Goal: Find specific page/section: Find specific page/section

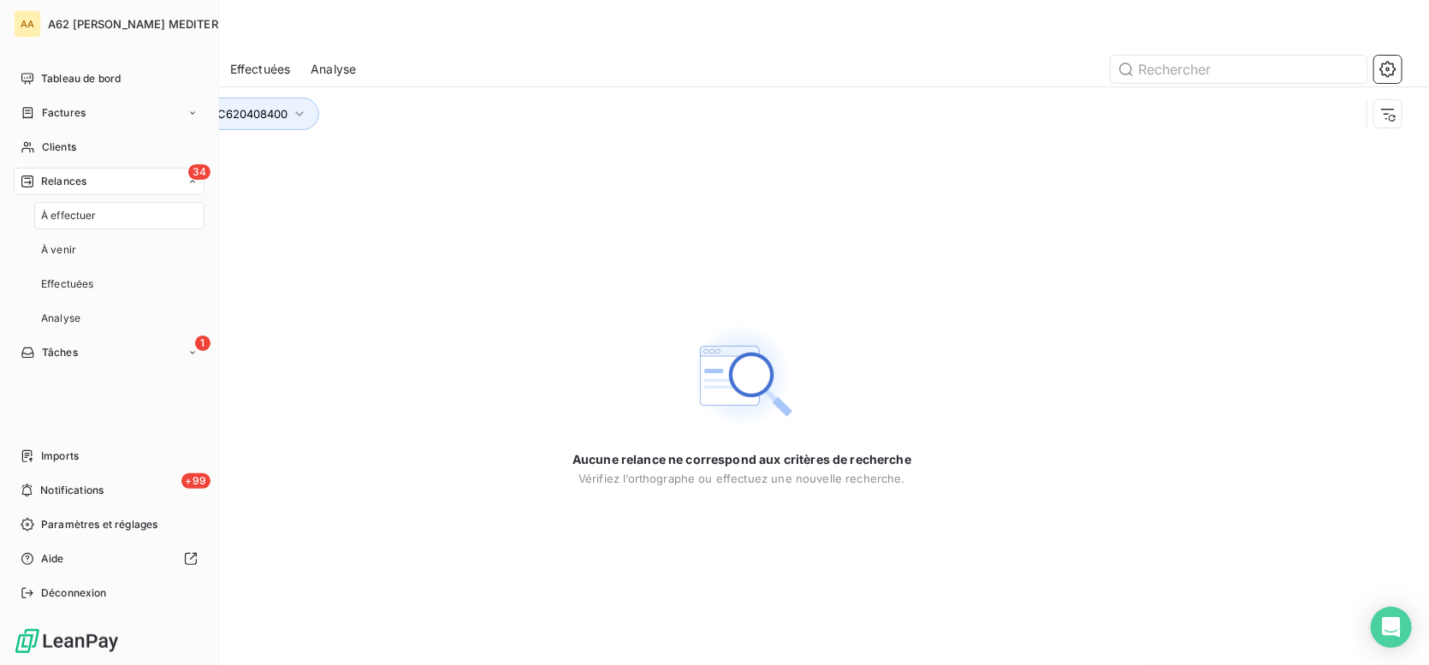
click at [78, 182] on span "Relances" at bounding box center [63, 181] width 45 height 15
click at [196, 169] on span "34" at bounding box center [199, 171] width 22 height 15
click at [62, 250] on span "À venir" at bounding box center [58, 249] width 35 height 15
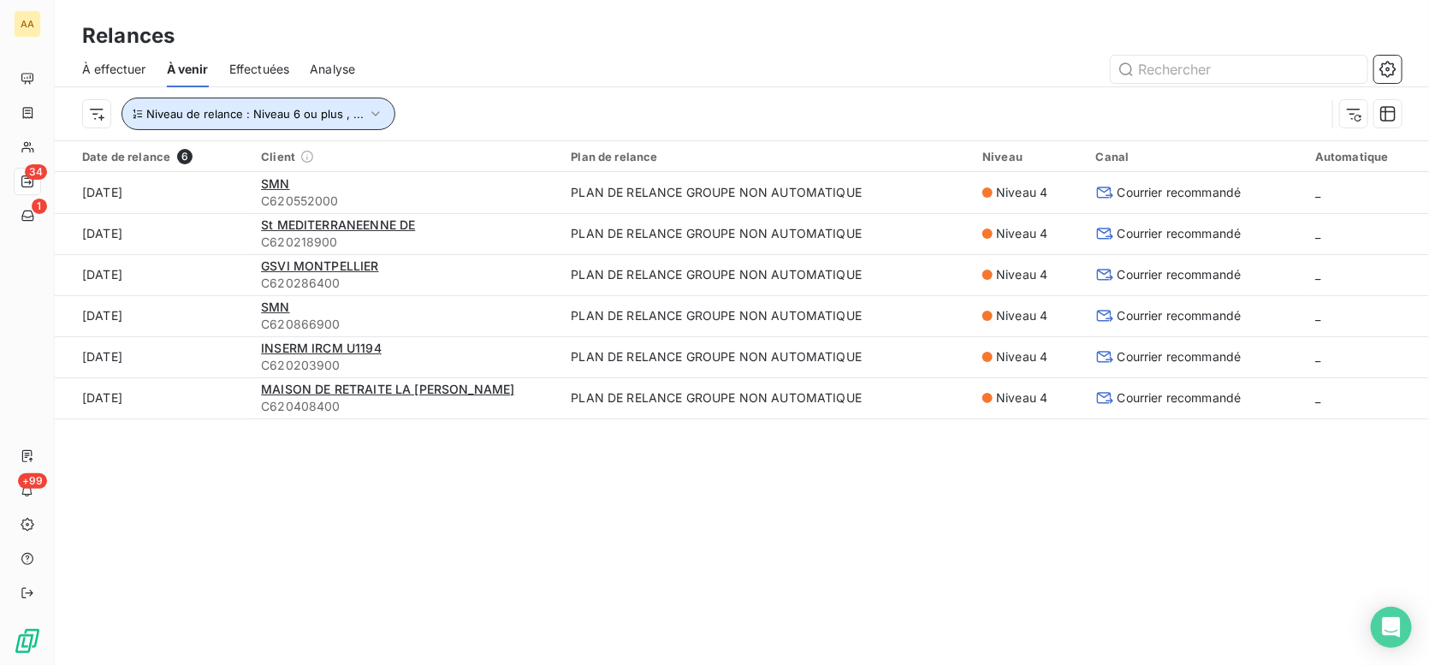
click at [377, 119] on icon "button" at bounding box center [375, 113] width 17 height 17
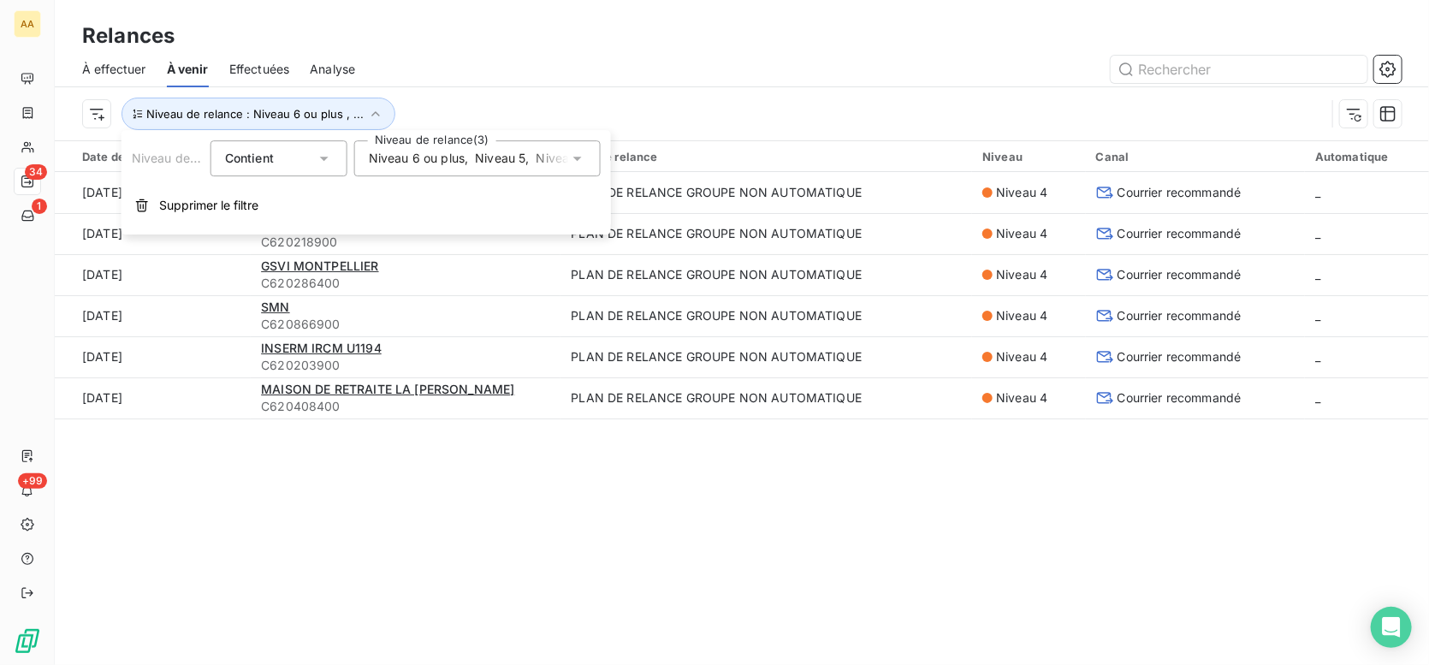
click at [575, 154] on icon at bounding box center [577, 158] width 17 height 17
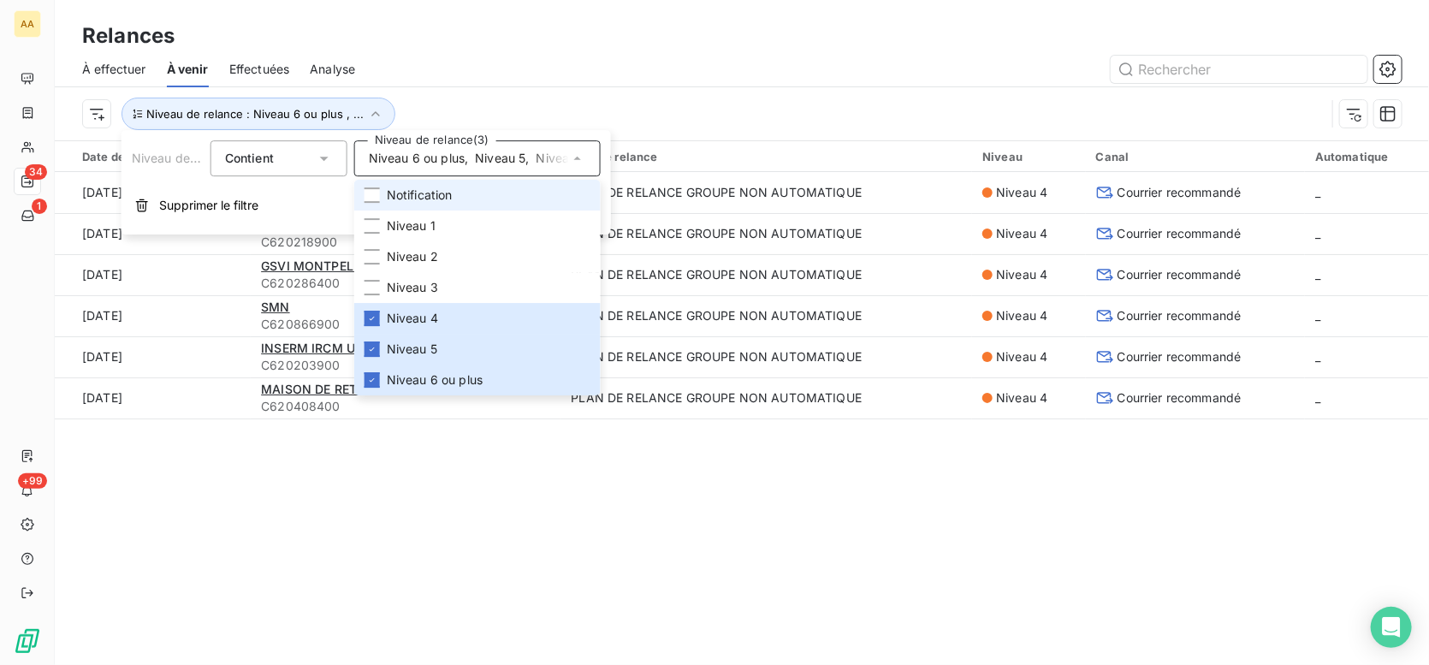
click at [422, 193] on span "Notification" at bounding box center [420, 195] width 66 height 17
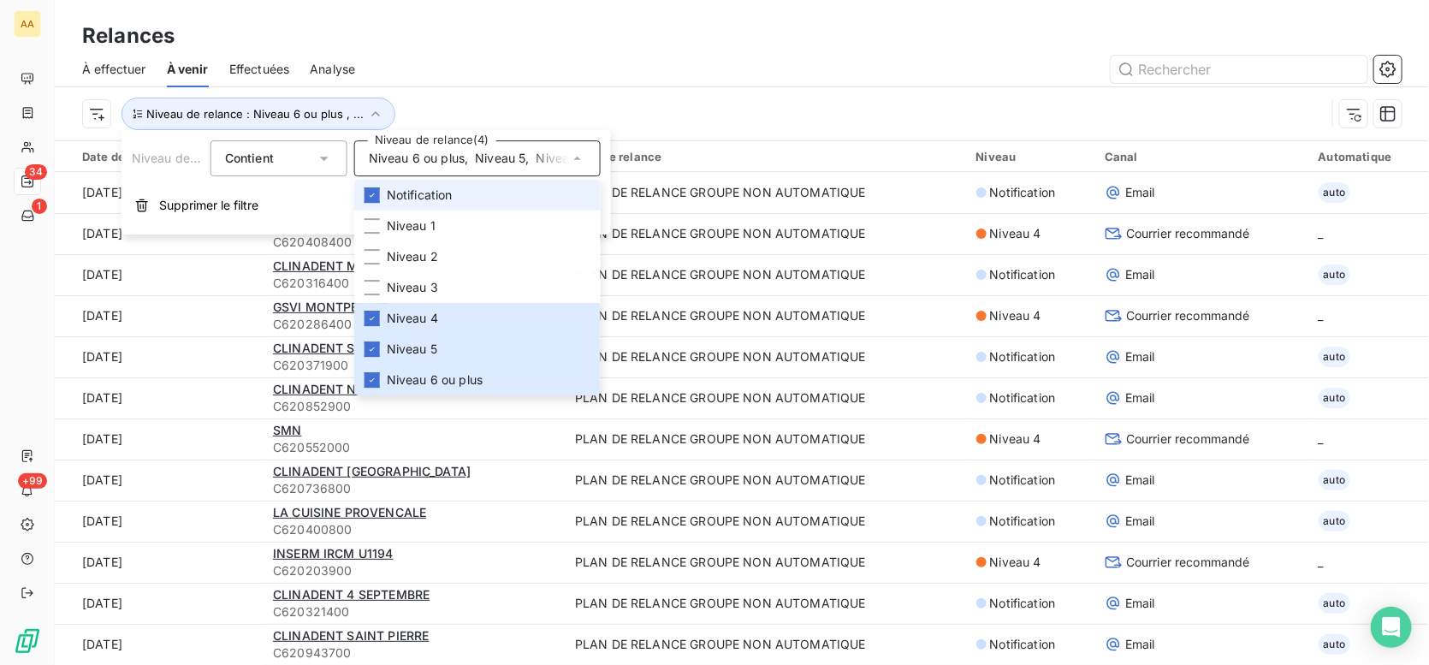
click at [415, 192] on span "Notification" at bounding box center [420, 195] width 66 height 17
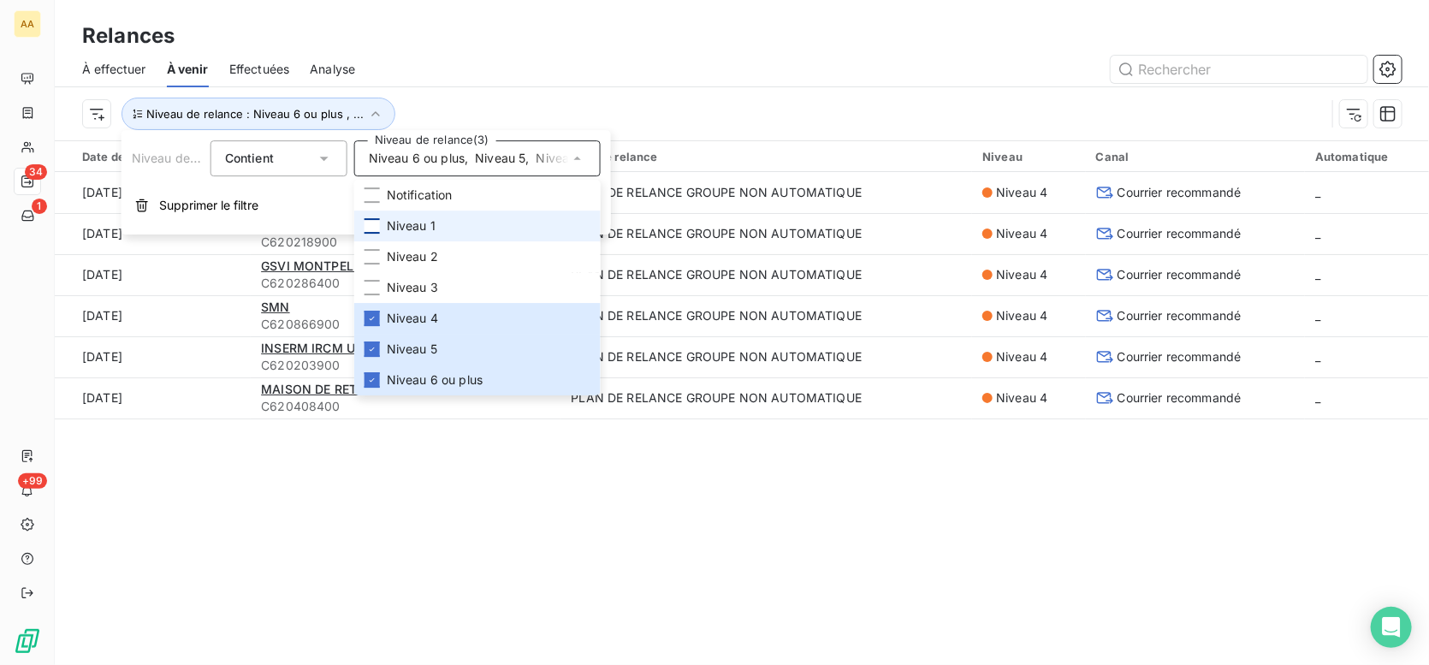
drag, startPoint x: 377, startPoint y: 223, endPoint x: 374, endPoint y: 233, distance: 10.0
click at [377, 223] on div at bounding box center [372, 225] width 15 height 15
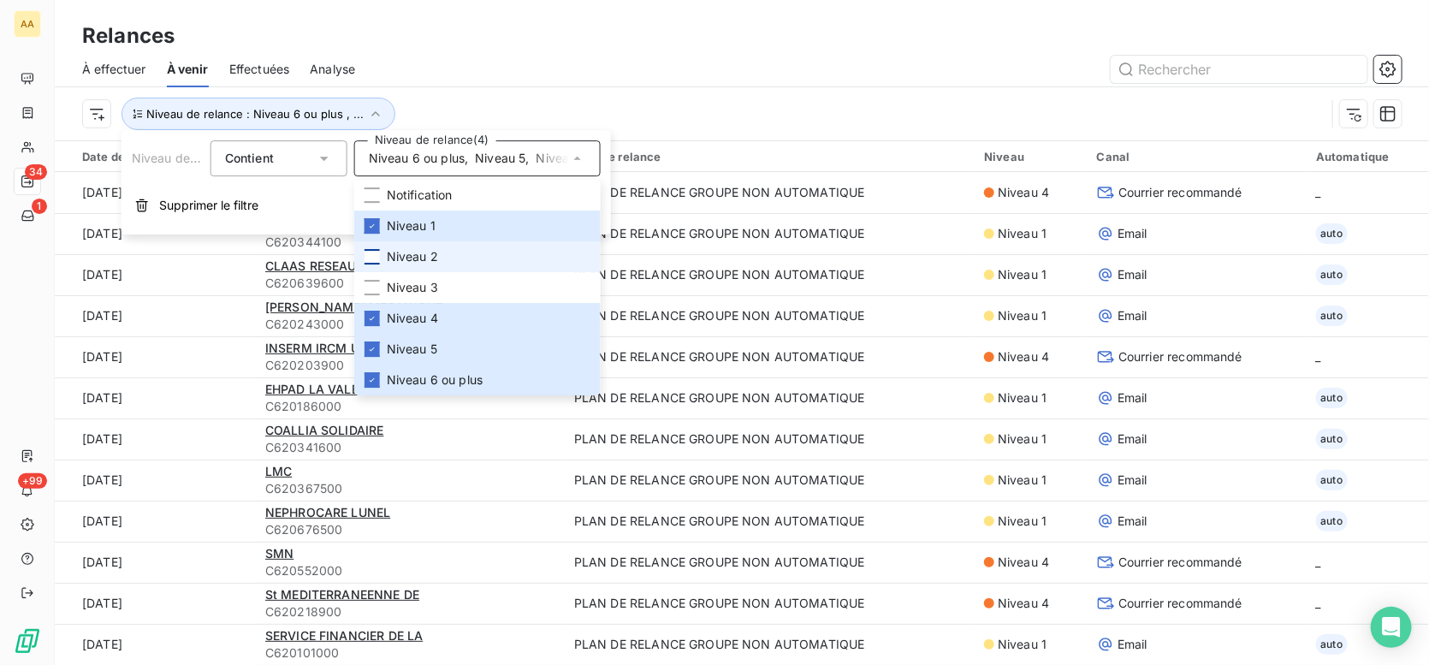
click at [371, 250] on div at bounding box center [372, 256] width 15 height 15
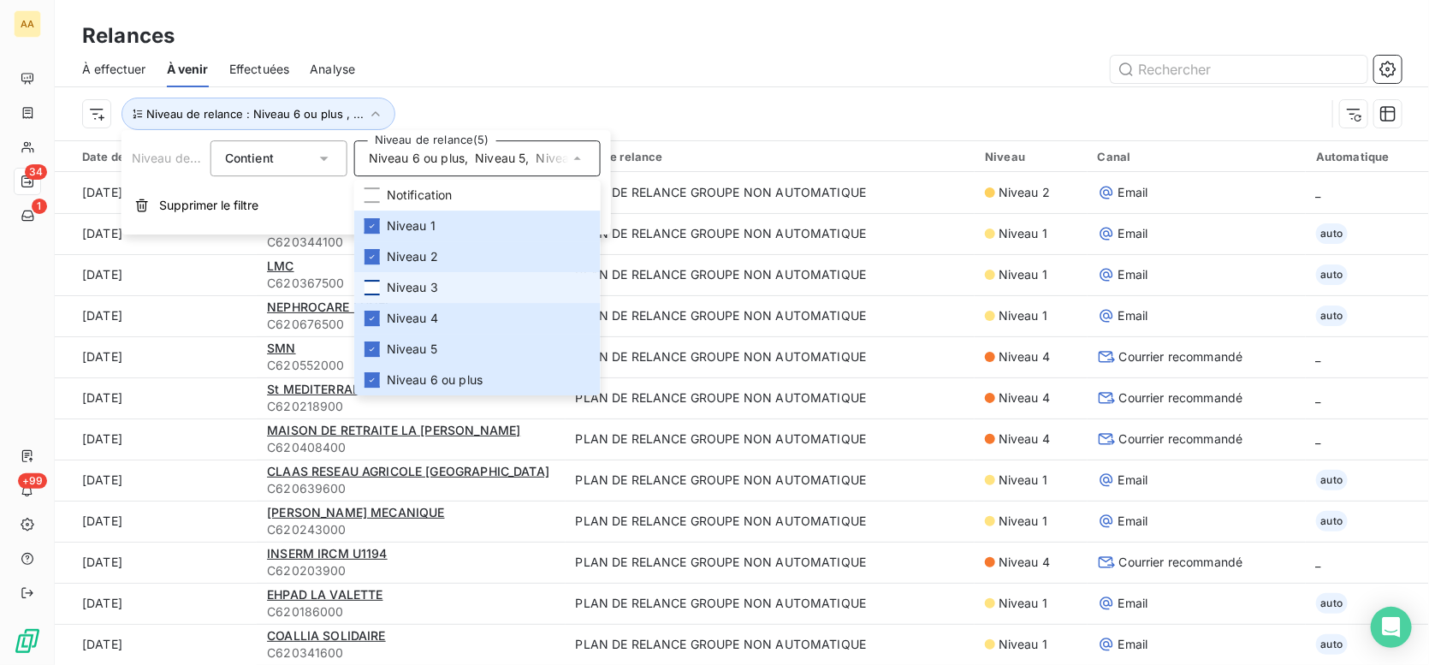
click at [370, 294] on div at bounding box center [372, 287] width 15 height 15
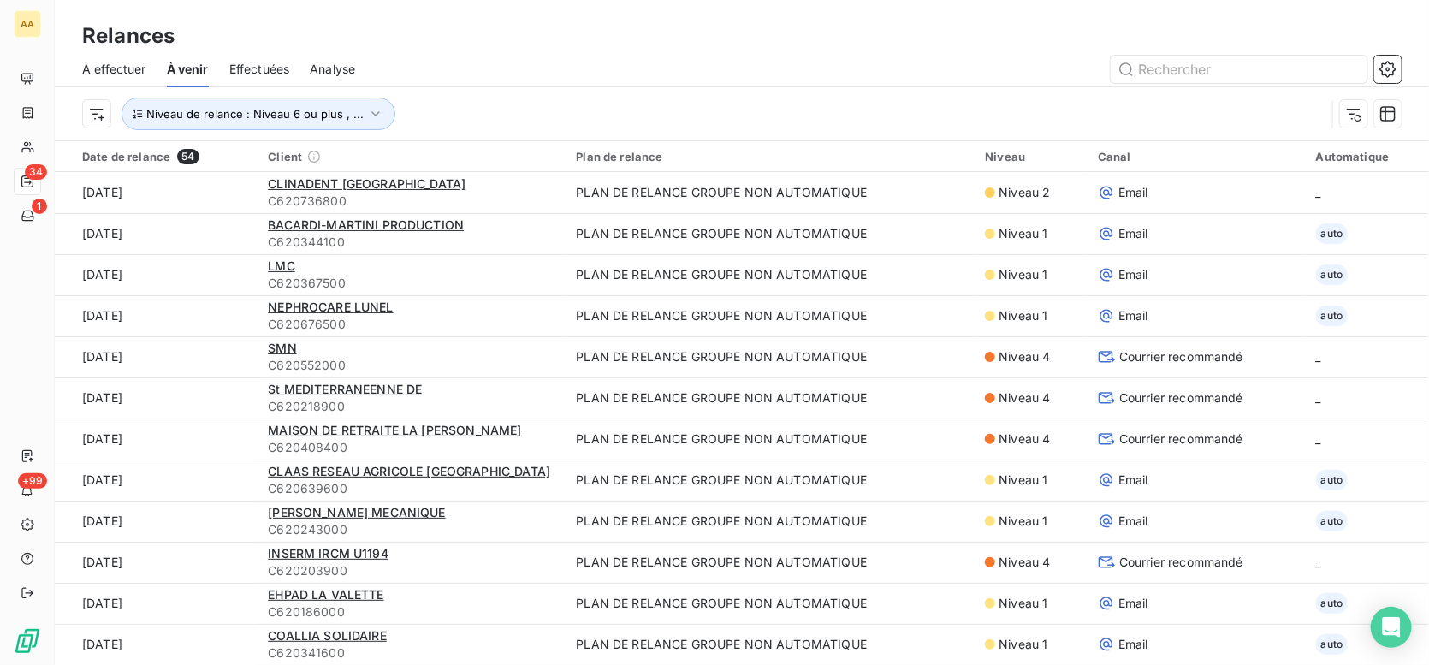
click at [794, 103] on div "Niveau de relance : Niveau 6 ou plus , ..." at bounding box center [704, 114] width 1244 height 33
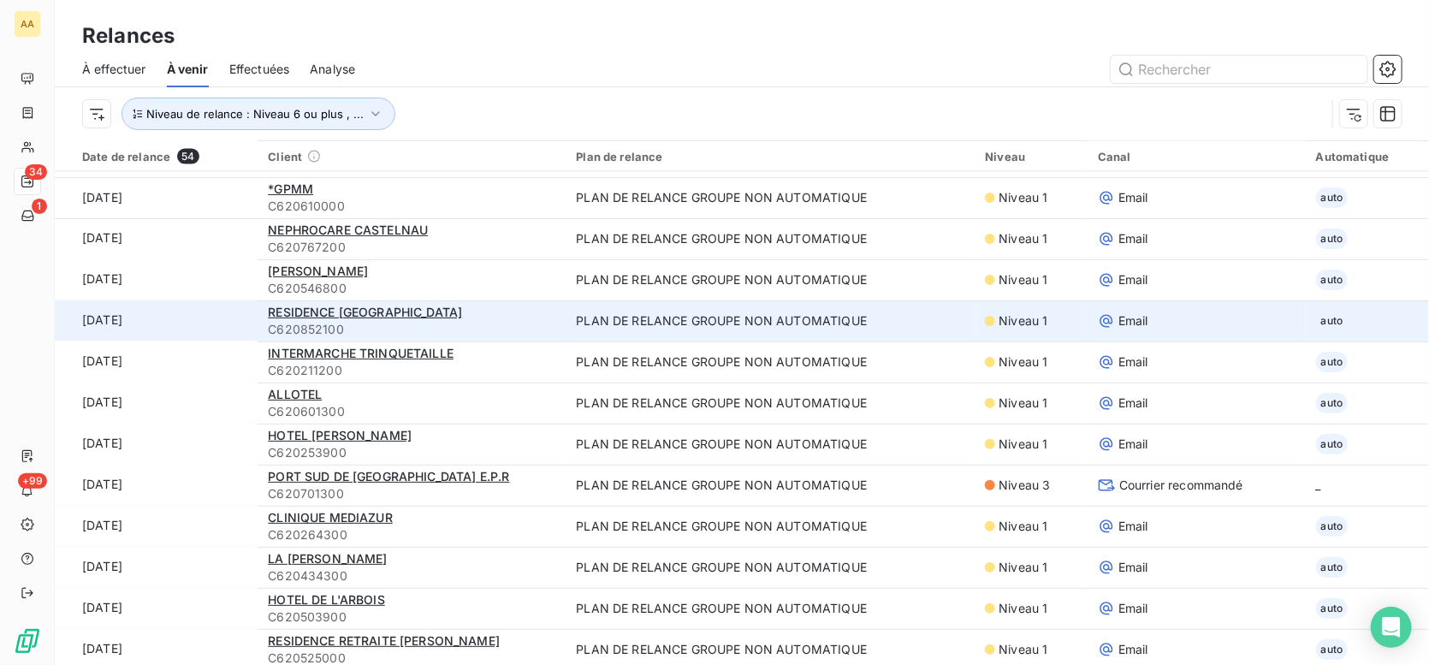
scroll to position [1626, 0]
